Goal: Transaction & Acquisition: Purchase product/service

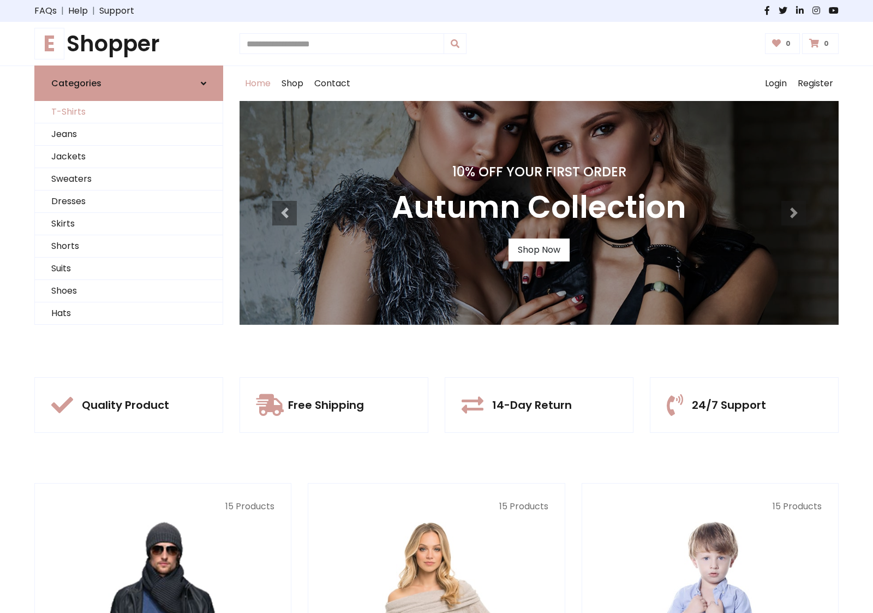
click at [129, 112] on link "T-Shirts" at bounding box center [129, 112] width 188 height 22
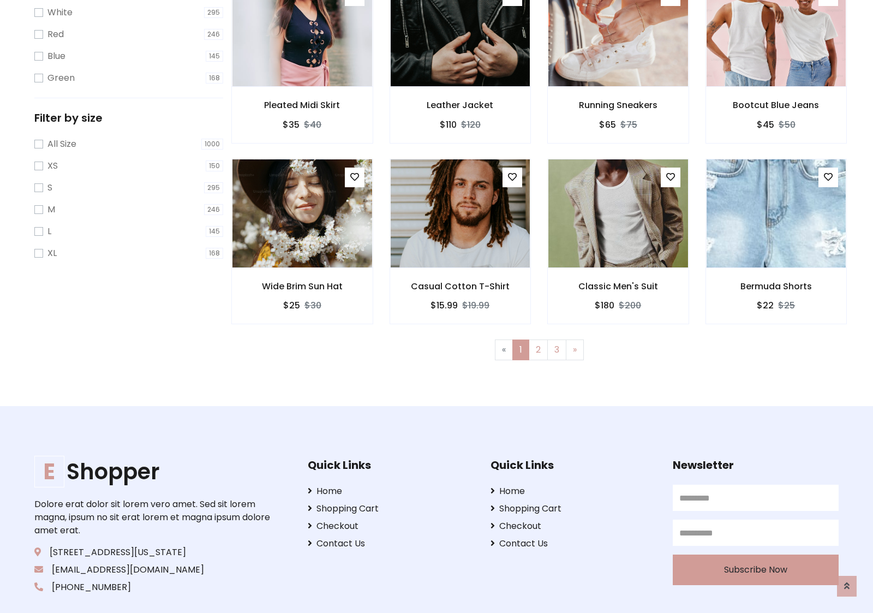
scroll to position [20, 0]
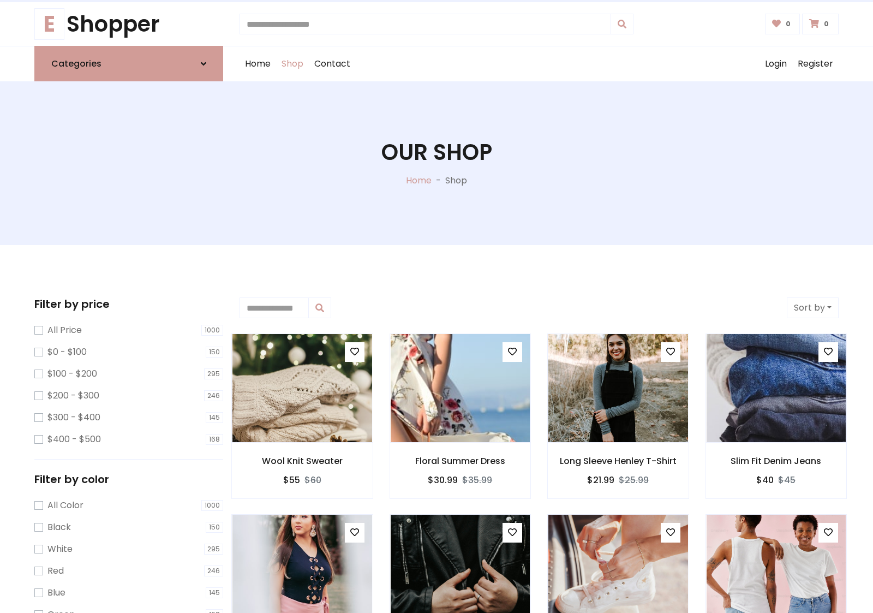
click at [437, 163] on h1 "Our Shop" at bounding box center [437, 152] width 111 height 26
click at [539, 64] on div "Home Shop Contact Log out Login Register" at bounding box center [539, 63] width 599 height 35
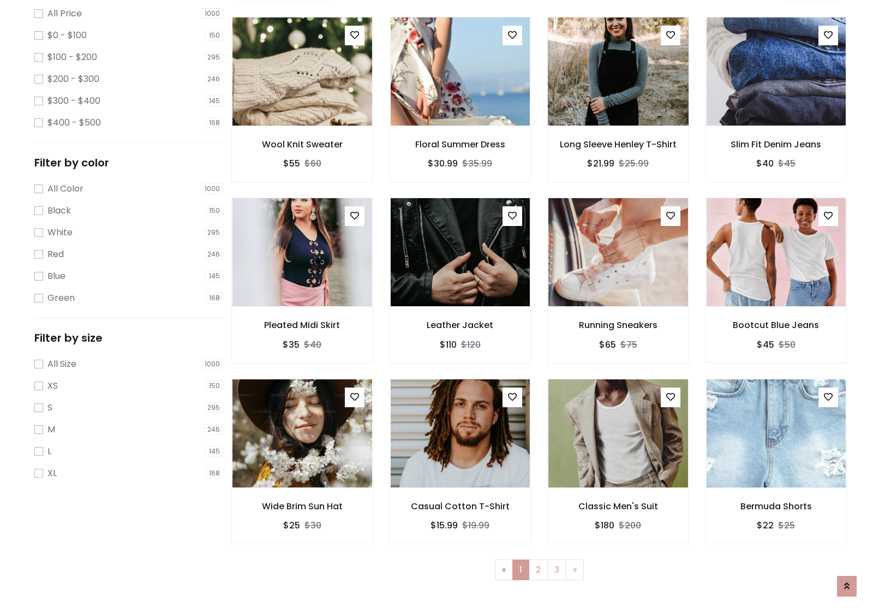
click at [618, 110] on img at bounding box center [618, 72] width 168 height 262
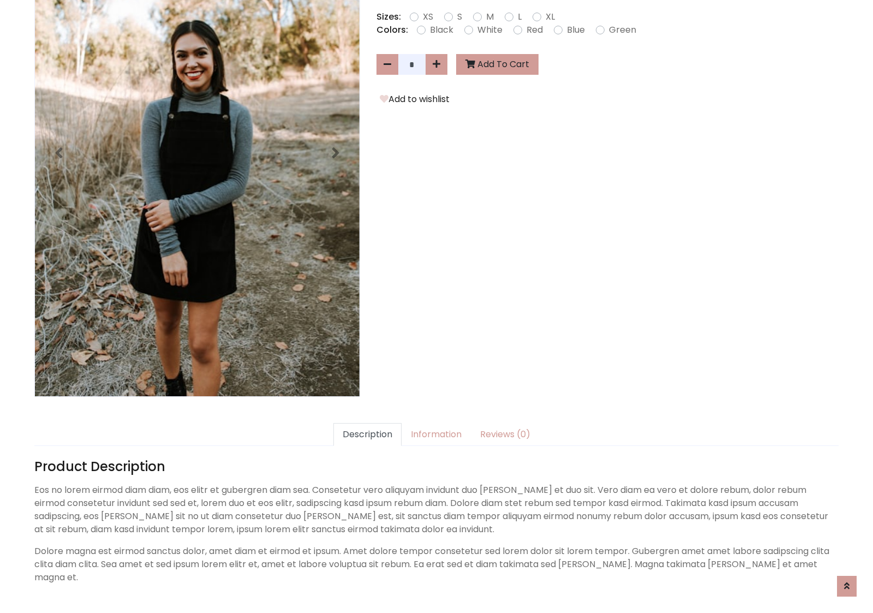
scroll to position [267, 0]
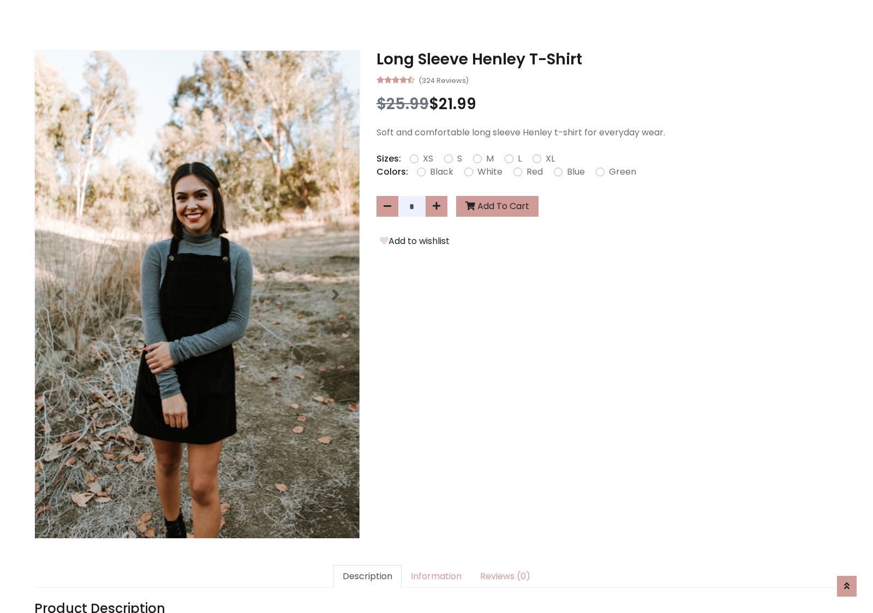
click at [607, 59] on h3 "Long Sleeve Henley T-Shirt" at bounding box center [608, 59] width 462 height 19
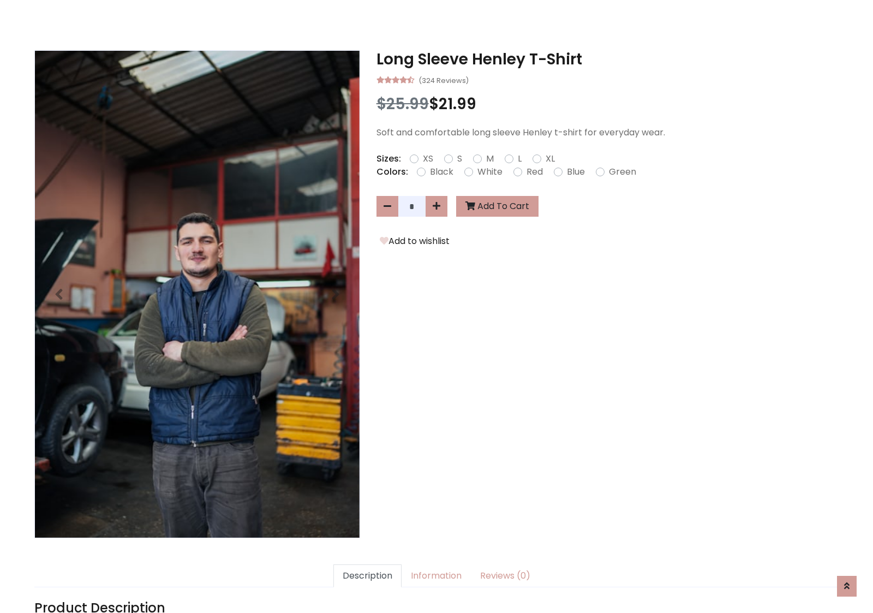
click at [607, 59] on h3 "Long Sleeve Henley T-Shirt" at bounding box center [608, 59] width 462 height 19
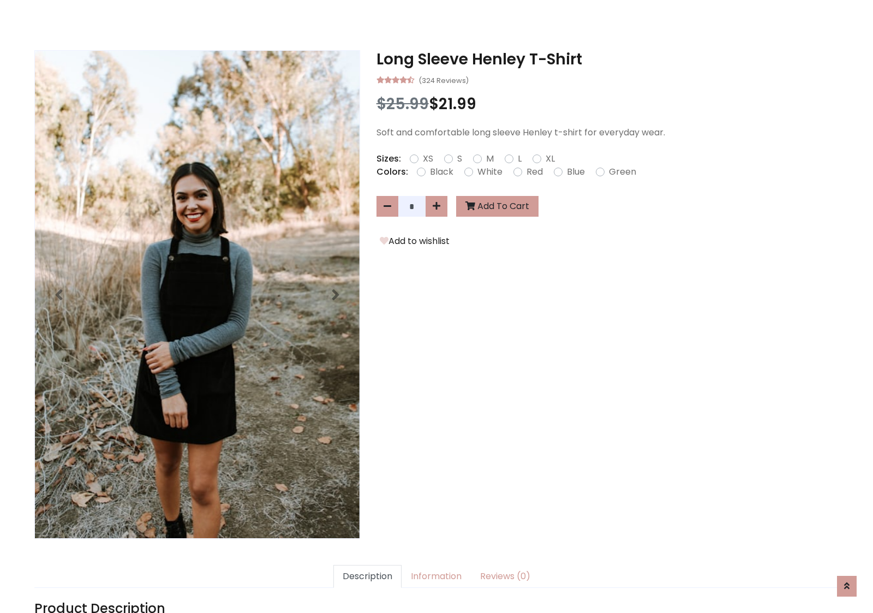
click at [607, 59] on h3 "Long Sleeve Henley T-Shirt" at bounding box center [608, 59] width 462 height 19
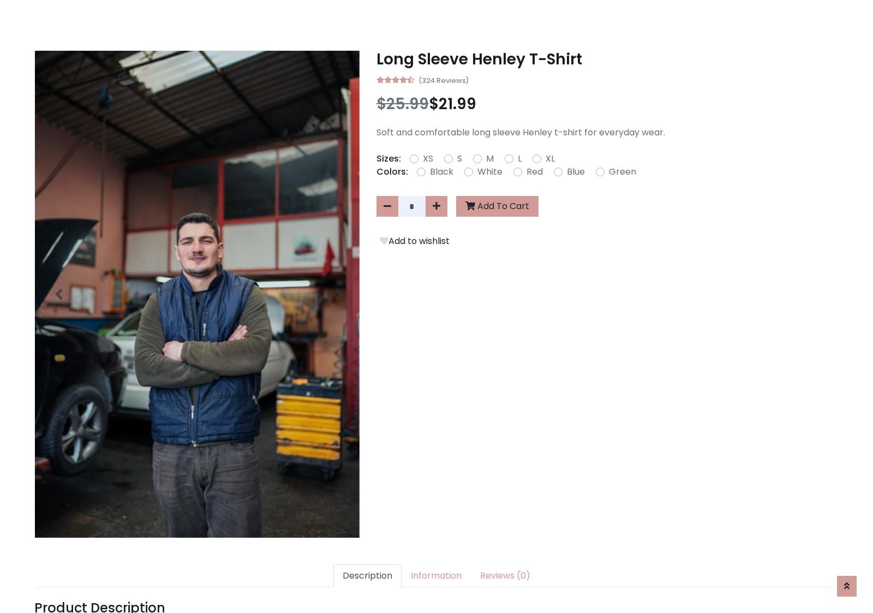
scroll to position [0, 0]
